Goal: Task Accomplishment & Management: Use online tool/utility

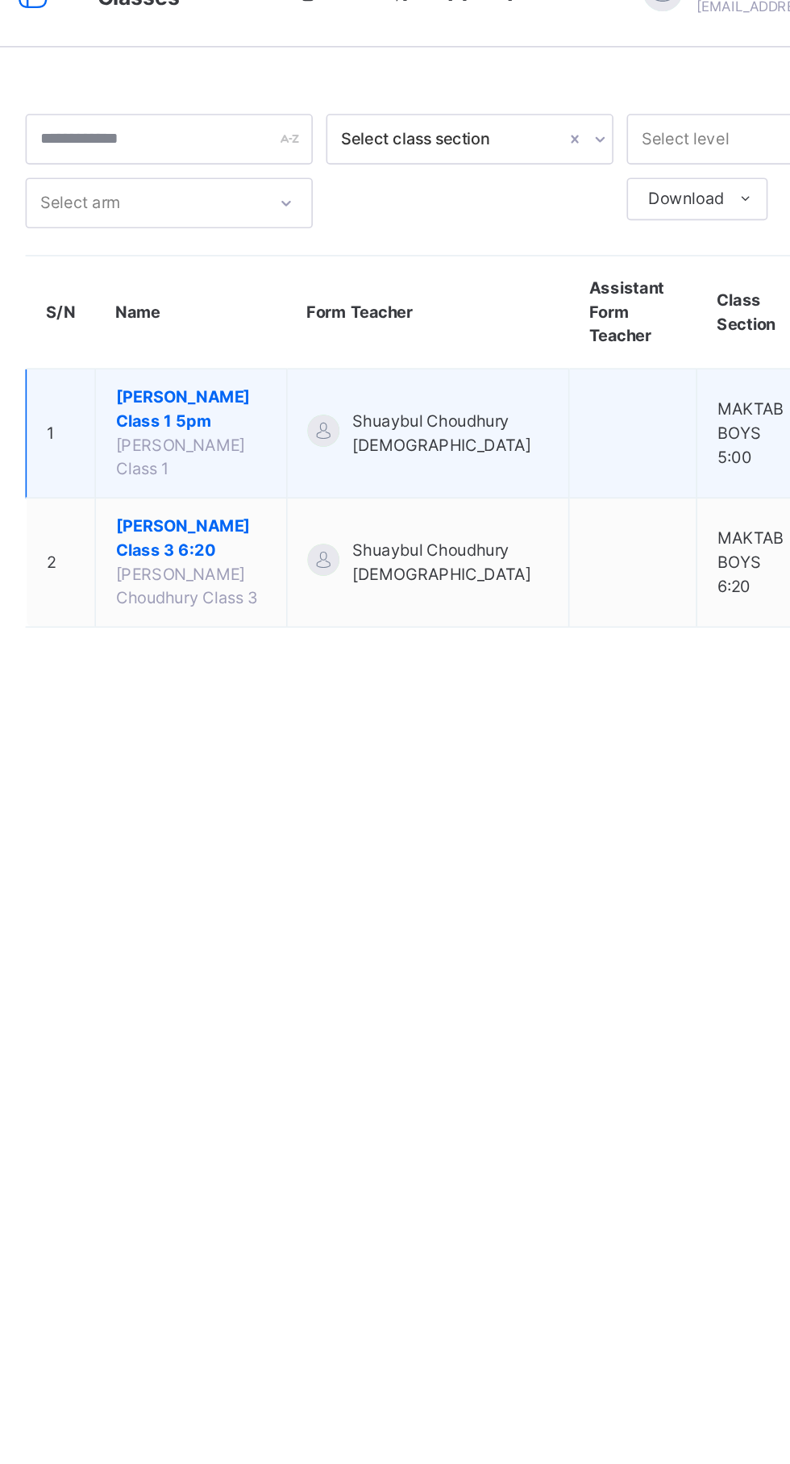
click at [348, 276] on span "[PERSON_NAME] Class 1 5pm" at bounding box center [322, 283] width 91 height 29
click at [324, 269] on span "[PERSON_NAME] Class 1 5pm" at bounding box center [322, 283] width 91 height 29
click at [510, 260] on td "Shuaybul Choudhury [DEMOGRAPHIC_DATA]" at bounding box center [466, 299] width 171 height 78
click at [497, 306] on td "Shuaybul Choudhury [DEMOGRAPHIC_DATA]" at bounding box center [466, 299] width 171 height 78
click at [323, 293] on span "[PERSON_NAME] Class 1 5pm" at bounding box center [322, 283] width 91 height 29
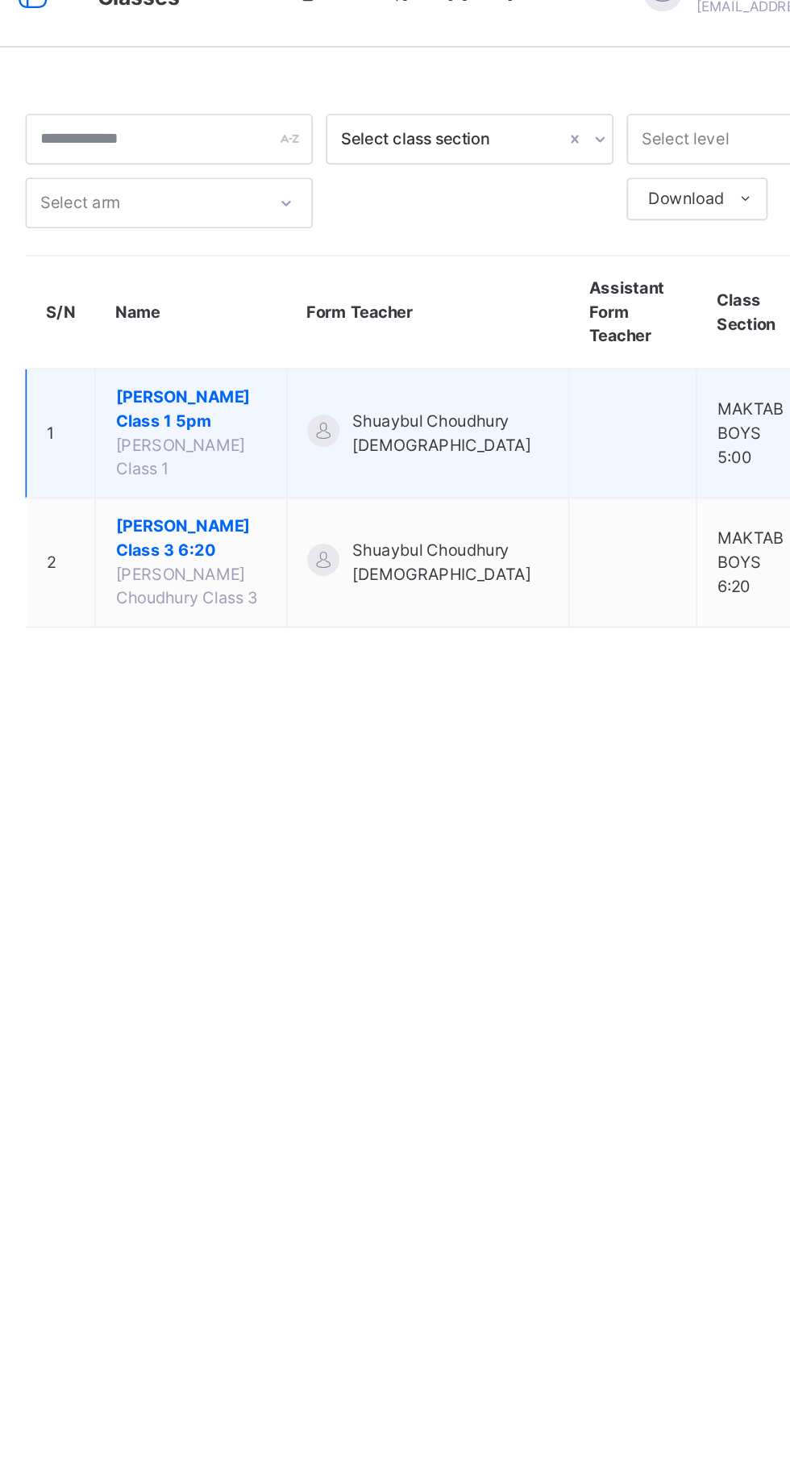
click at [497, 298] on span "Shuaybul Choudhury [DEMOGRAPHIC_DATA]" at bounding box center [480, 298] width 119 height 29
click at [565, 288] on td at bounding box center [590, 299] width 77 height 78
click at [334, 286] on span "[PERSON_NAME] Class 1 5pm" at bounding box center [322, 283] width 91 height 29
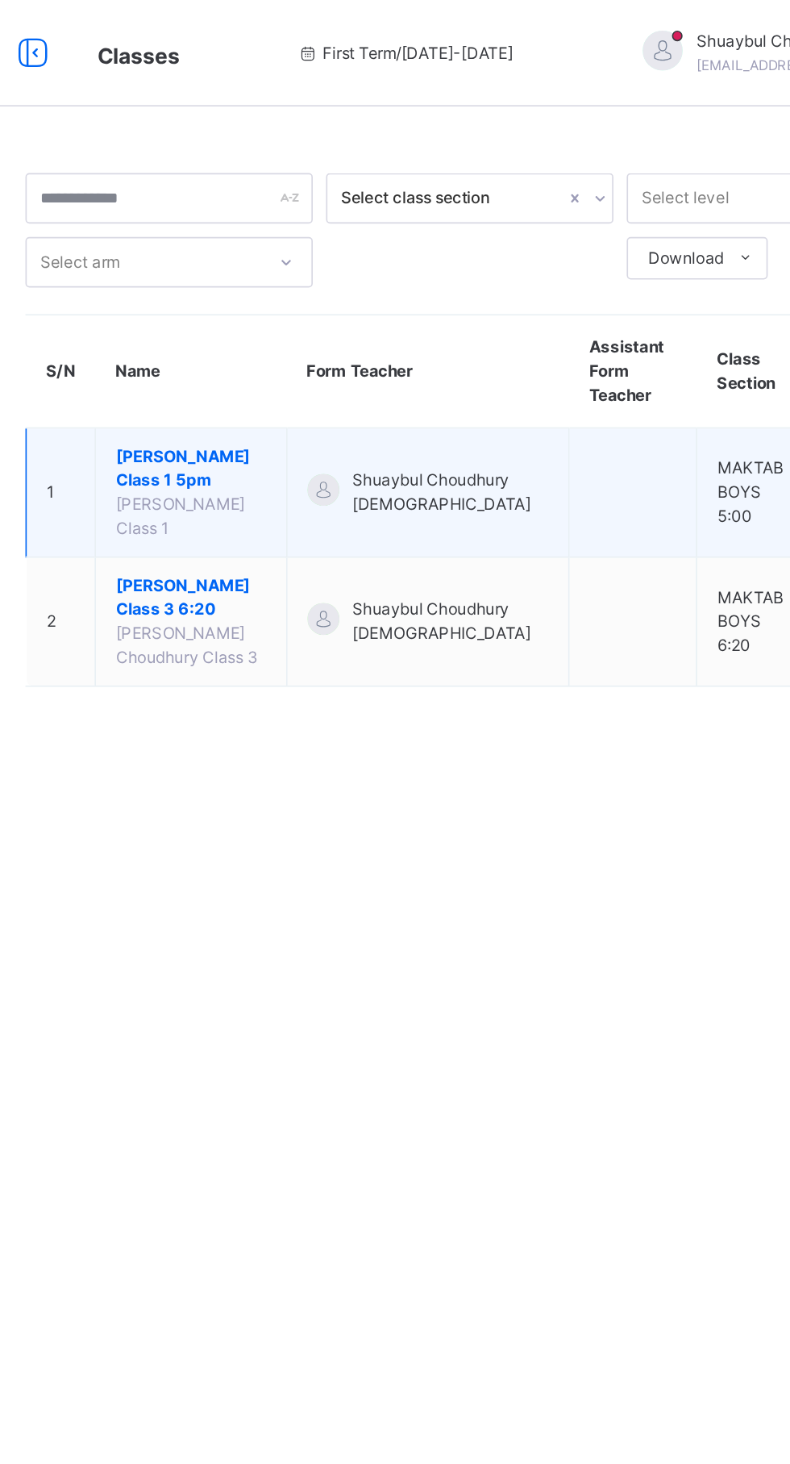
click at [317, 286] on span "[PERSON_NAME] Class 1 5pm" at bounding box center [322, 283] width 91 height 29
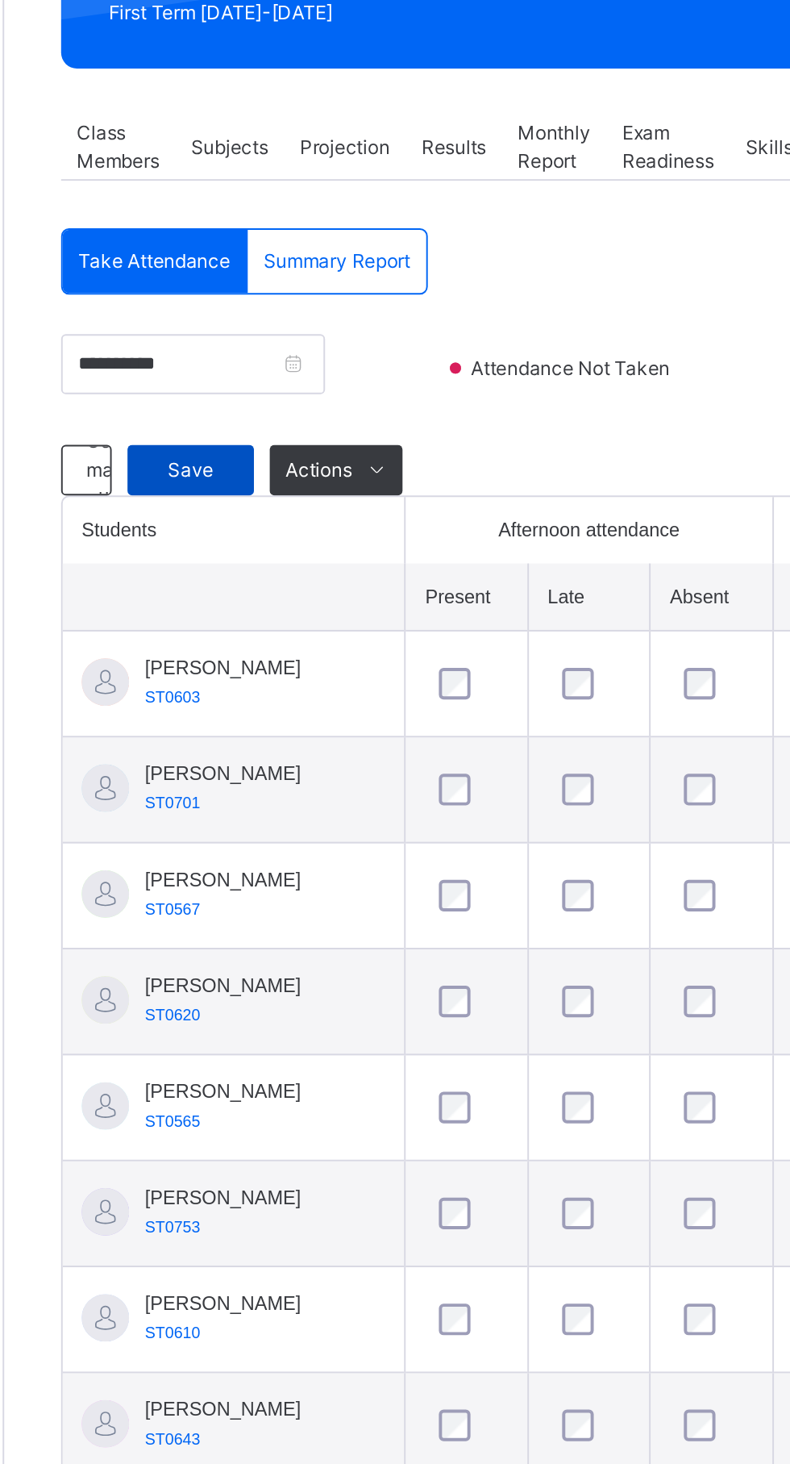
click at [291, 537] on span "Save" at bounding box center [289, 530] width 40 height 15
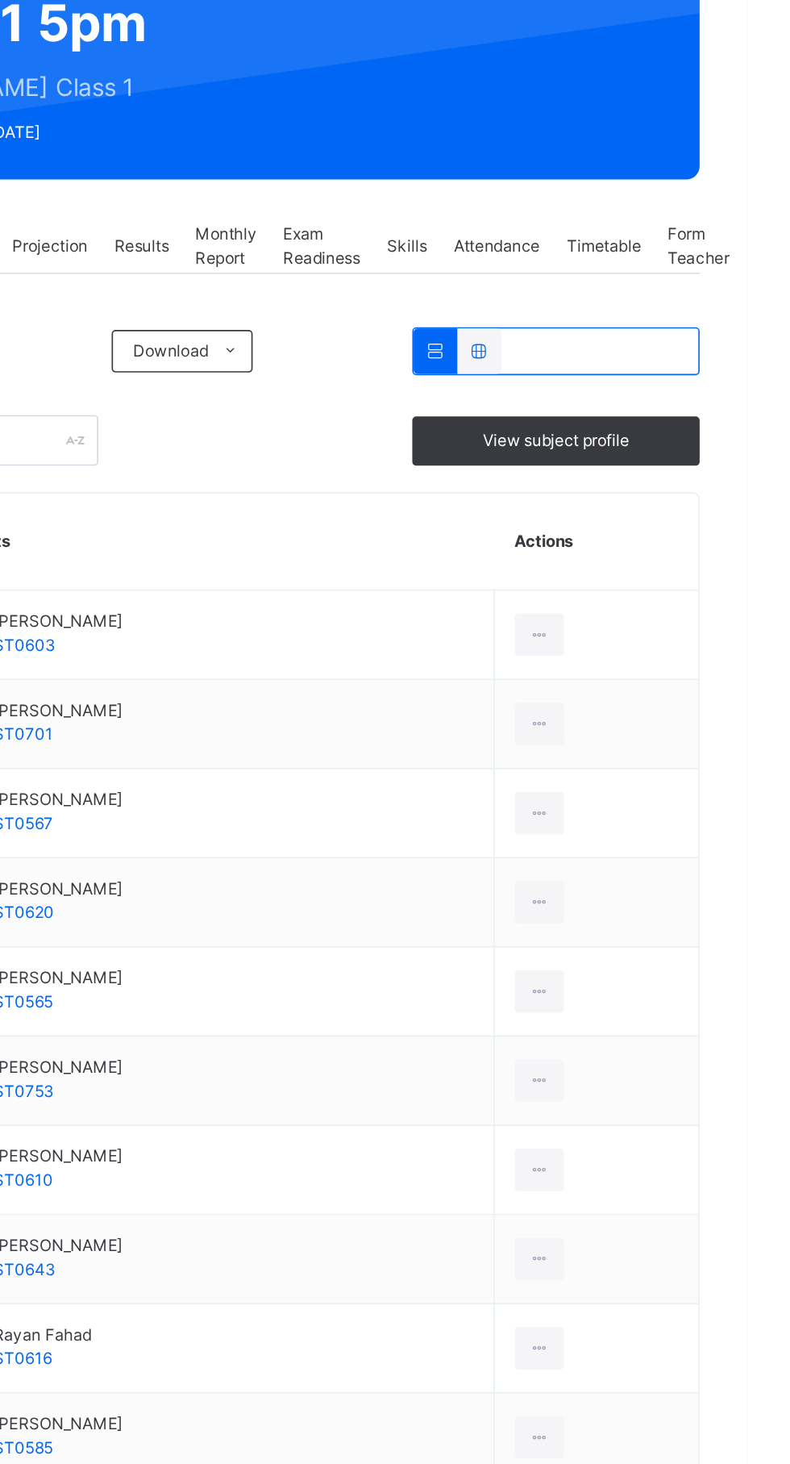
click at [652, 381] on div "Attendance" at bounding box center [638, 365] width 69 height 32
